Goal: Task Accomplishment & Management: Complete application form

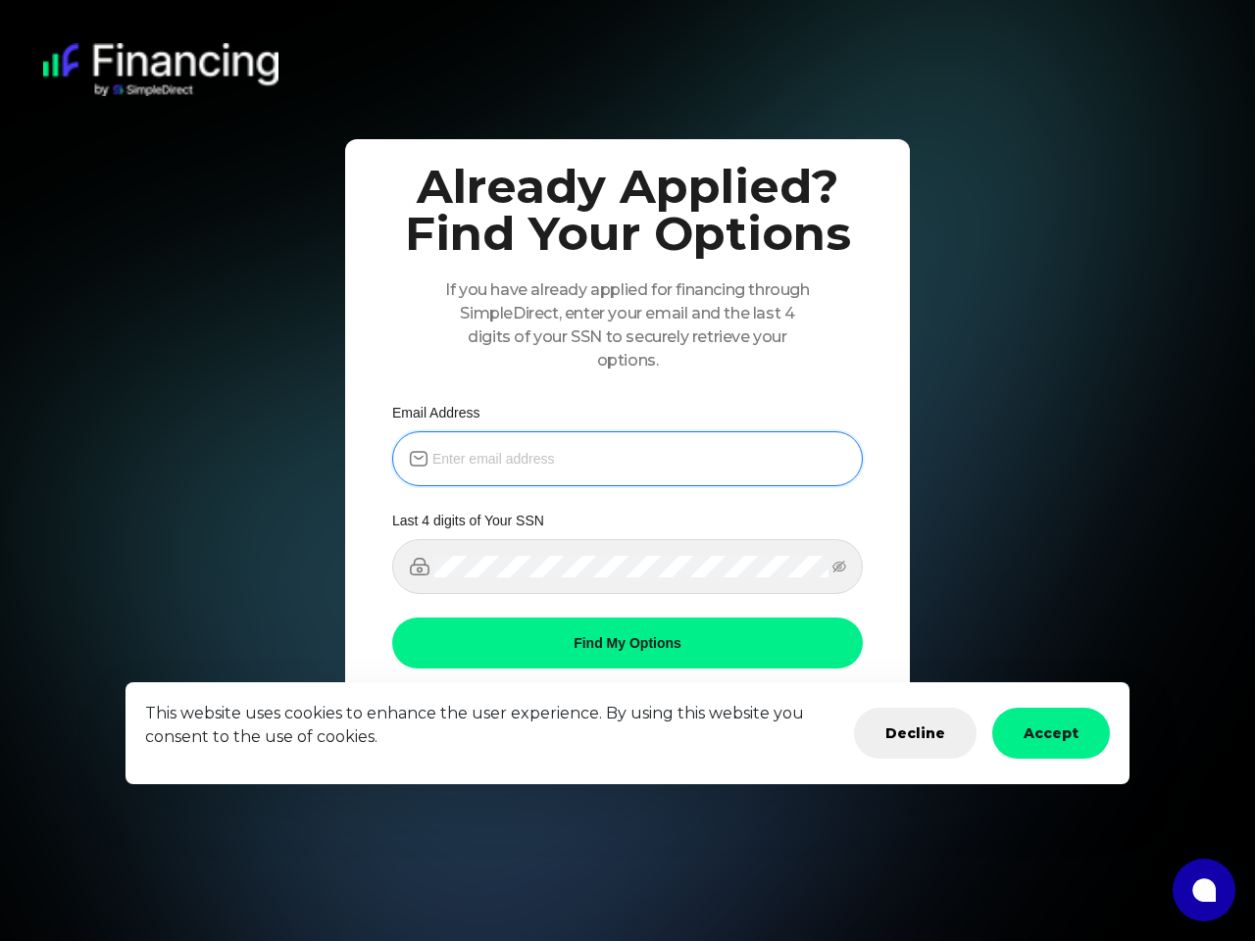
click at [628, 459] on input "email" at bounding box center [639, 459] width 414 height 22
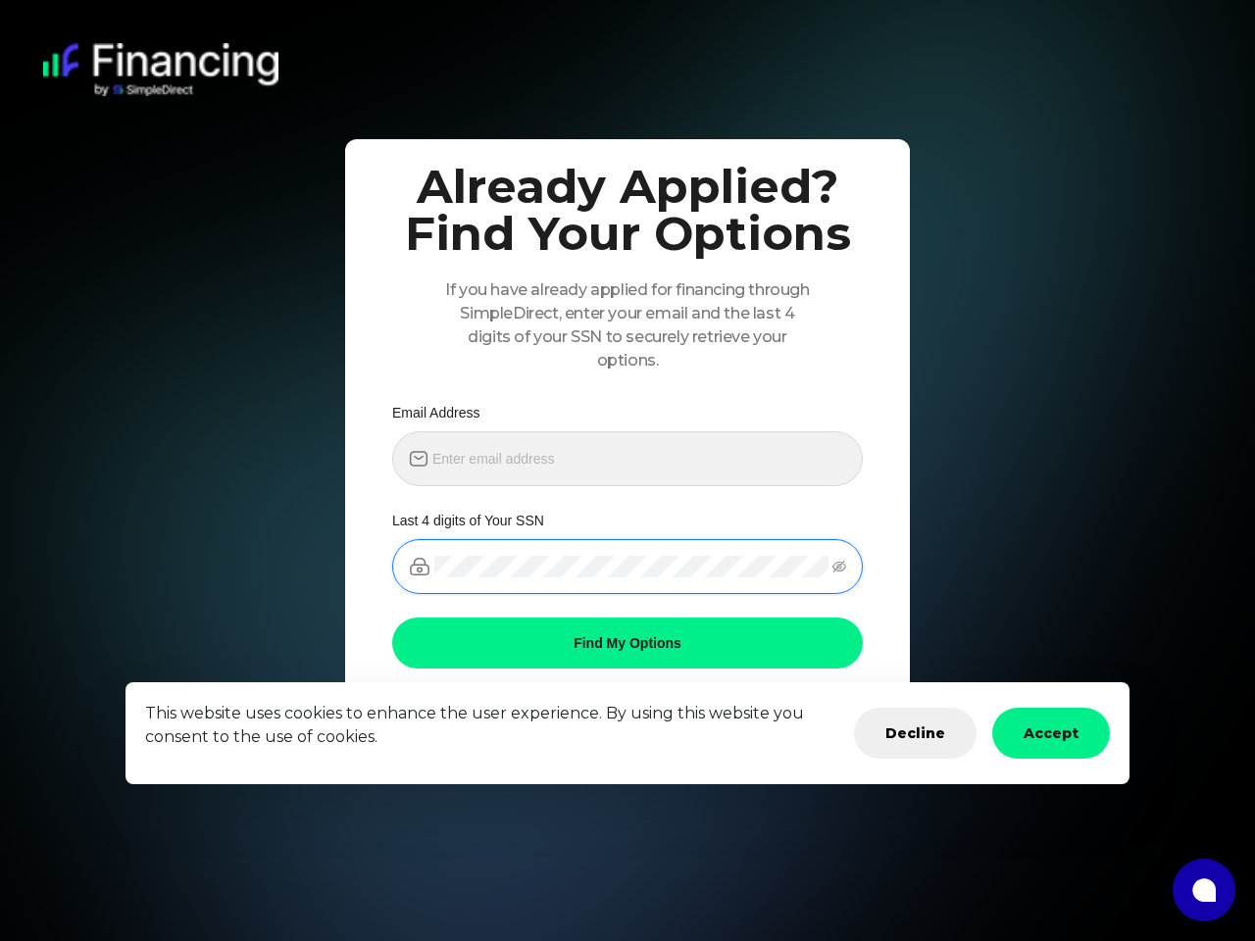
click at [839, 567] on icon "eye-invisible" at bounding box center [839, 567] width 14 height 12
click at [915, 733] on button "Decline" at bounding box center [915, 733] width 123 height 51
click at [1051, 733] on button "Accept" at bounding box center [1051, 733] width 118 height 51
